Goal: Find specific page/section: Find specific page/section

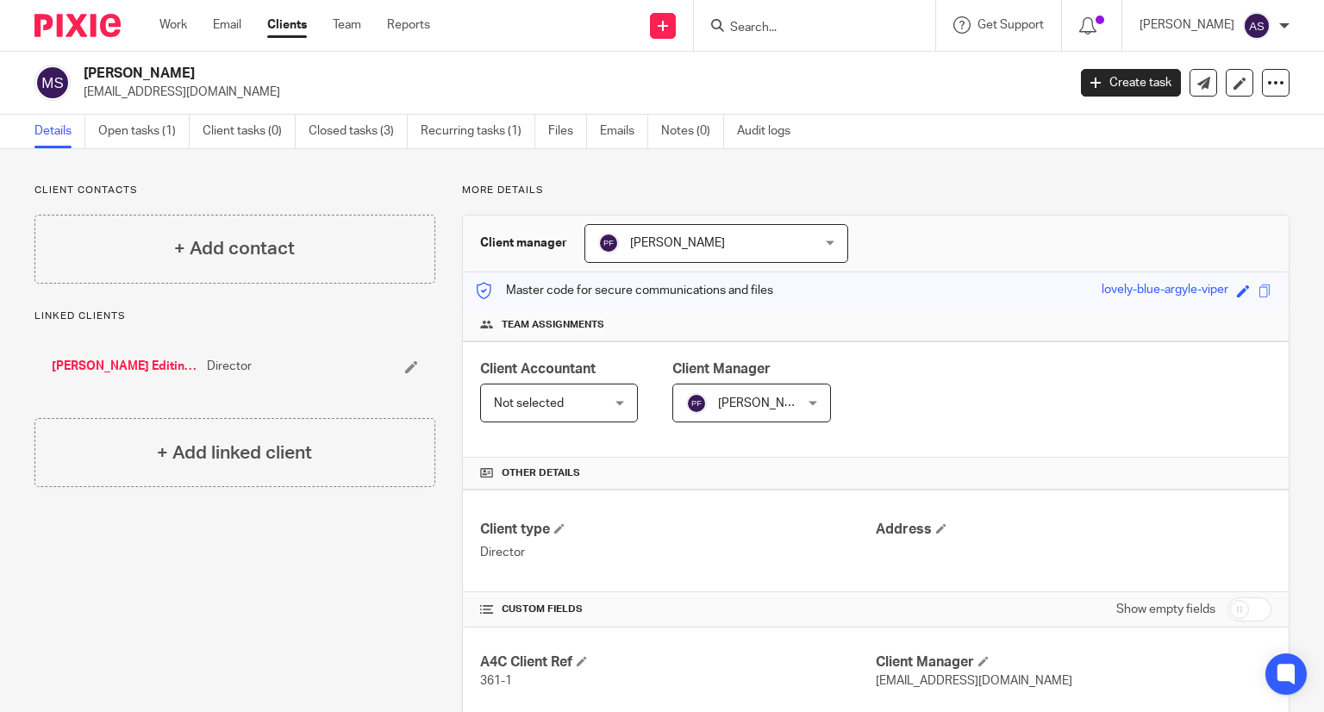
click at [797, 22] on input "Search" at bounding box center [805, 29] width 155 height 16
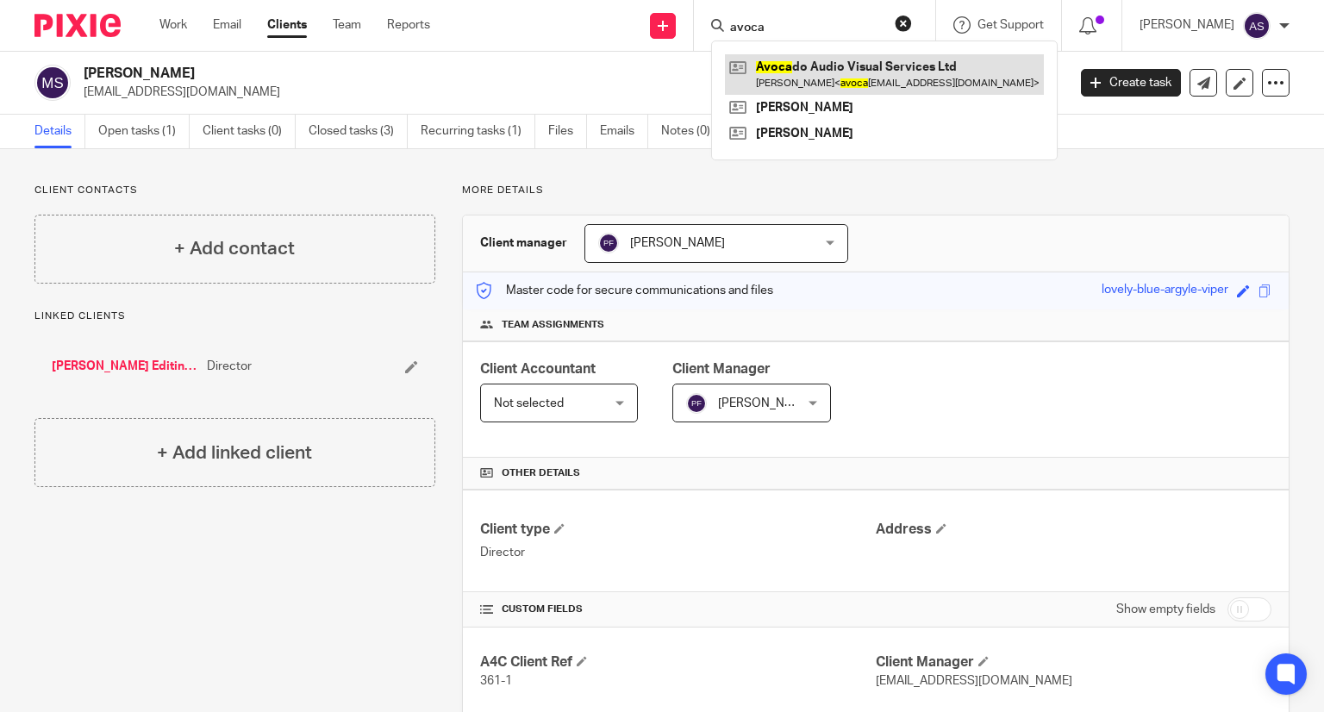
type input "avoca"
click at [879, 80] on link at bounding box center [884, 74] width 319 height 40
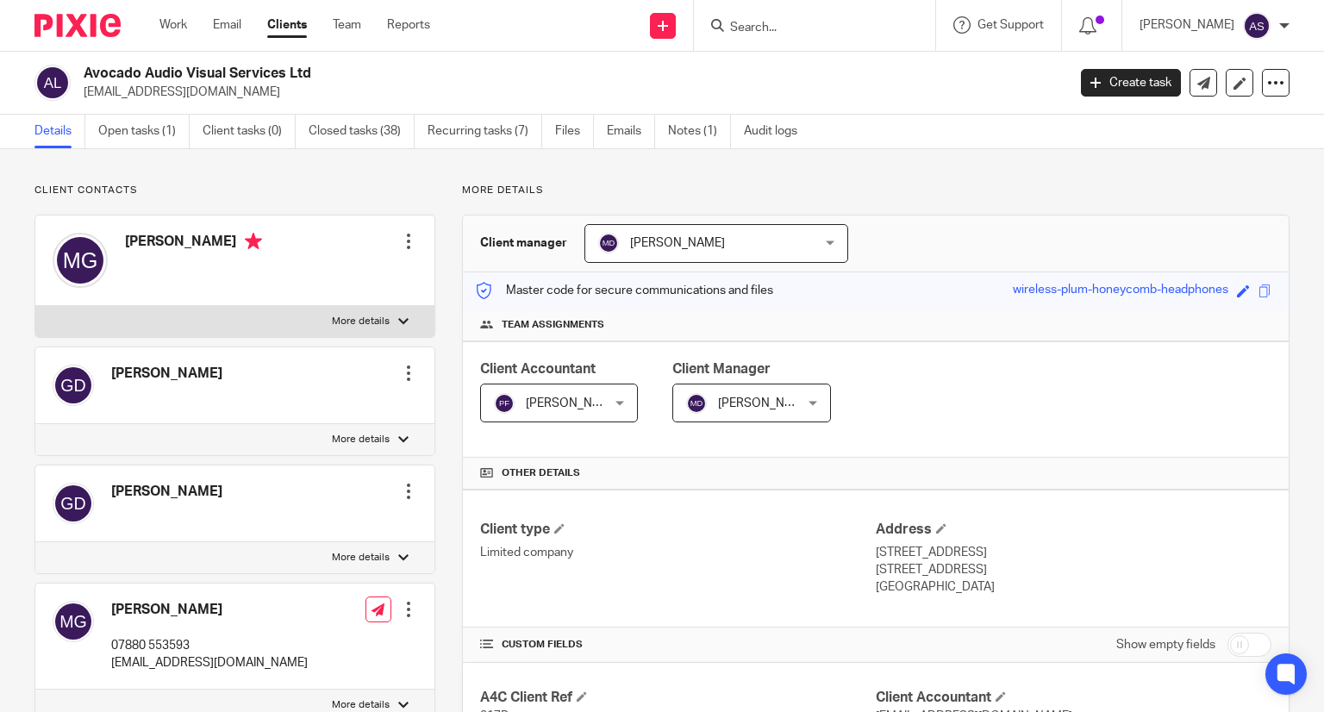
click at [318, 61] on div "Avocado Audio Visual Services Ltd avocadoaudiovisual@gmail.com Create task Upda…" at bounding box center [662, 83] width 1324 height 63
click at [402, 85] on p "avocadoaudiovisual@gmail.com" at bounding box center [569, 92] width 971 height 17
